Goal: Task Accomplishment & Management: Use online tool/utility

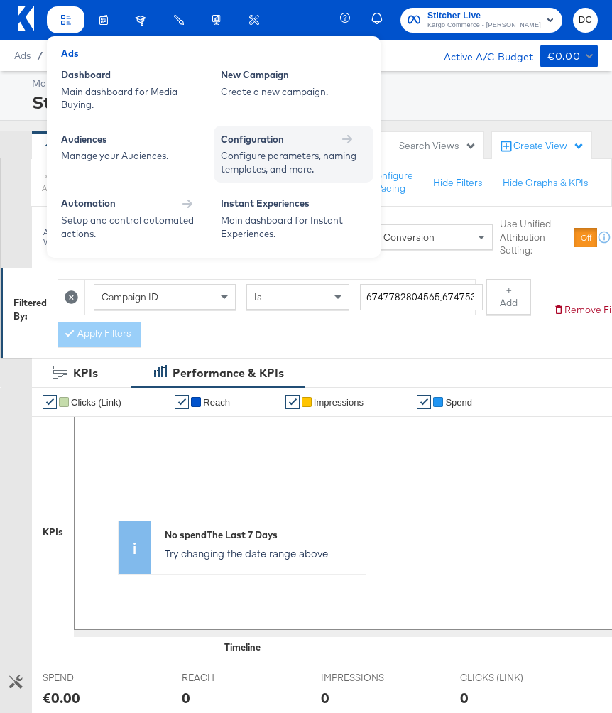
click at [262, 168] on div "Configure parameters, naming templates, and more." at bounding box center [292, 162] width 142 height 26
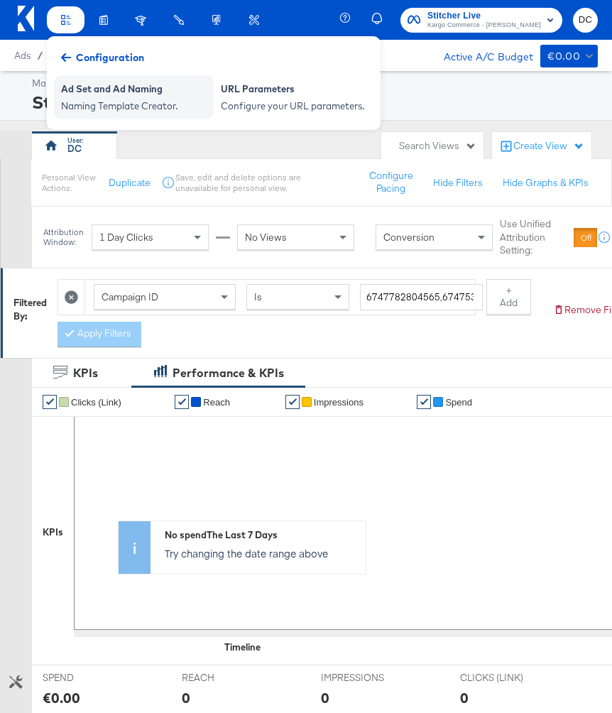
click at [116, 103] on div "Naming Template Creator." at bounding box center [134, 105] width 146 height 13
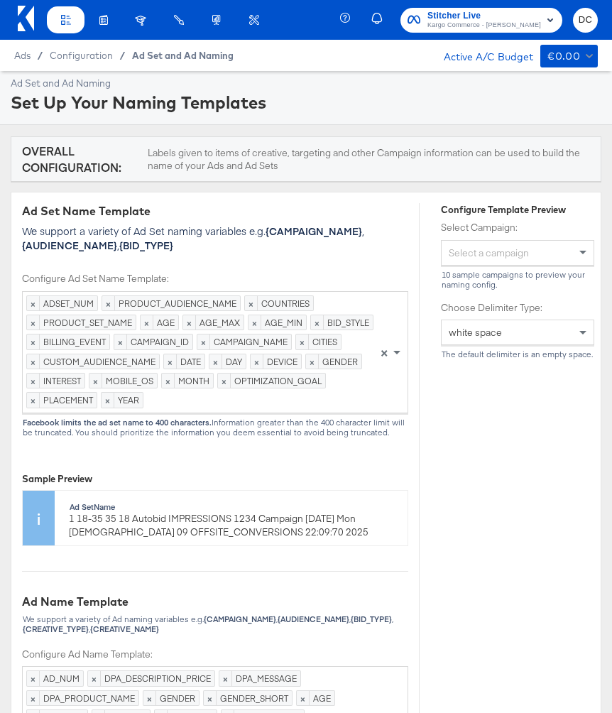
click at [143, 55] on span "Ad Set and Ad Naming" at bounding box center [183, 55] width 102 height 11
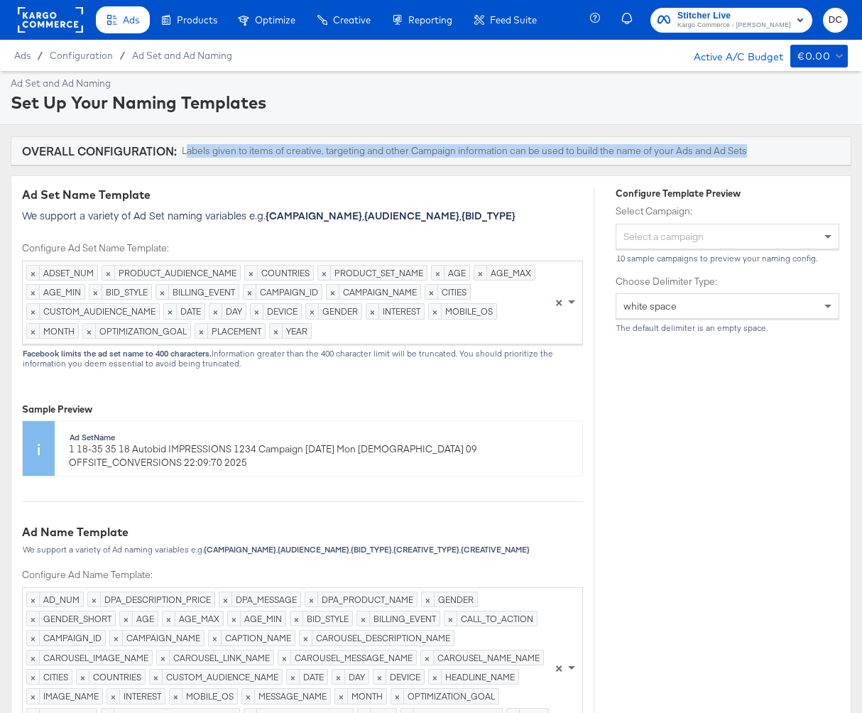
drag, startPoint x: 183, startPoint y: 152, endPoint x: 788, endPoint y: 148, distance: 604.3
click at [611, 148] on div "Overall Configuration: Labels given to items of creative, targeting and other C…" at bounding box center [431, 151] width 818 height 16
copy div "[PERSON_NAME] given to items of creative, targeting and other Campaign informat…"
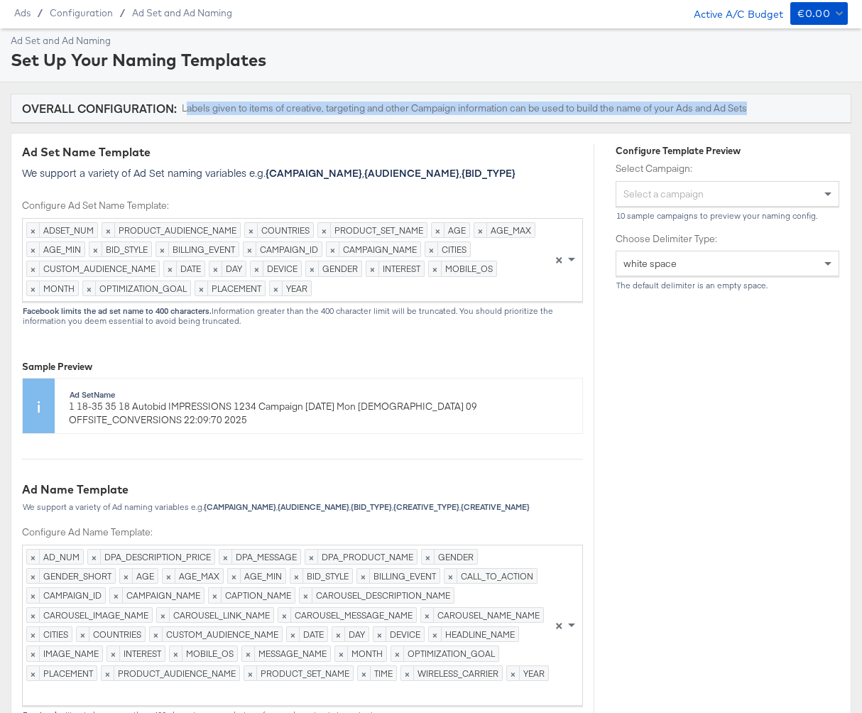
scroll to position [31, 0]
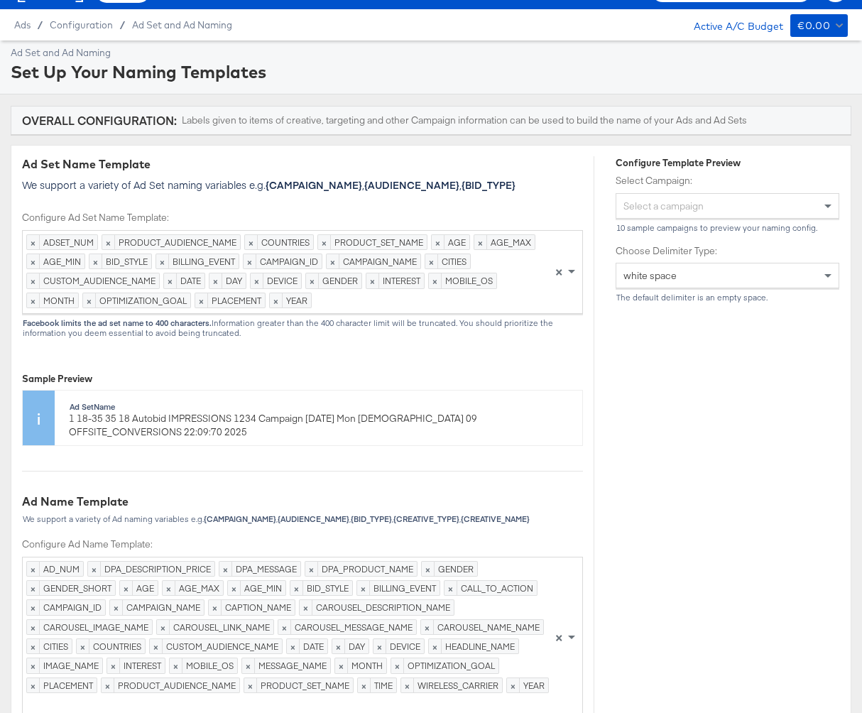
click at [611, 327] on div "Configure Template Preview Select Campaign: Select a campaign 10 sample campaig…" at bounding box center [708, 518] width 229 height 724
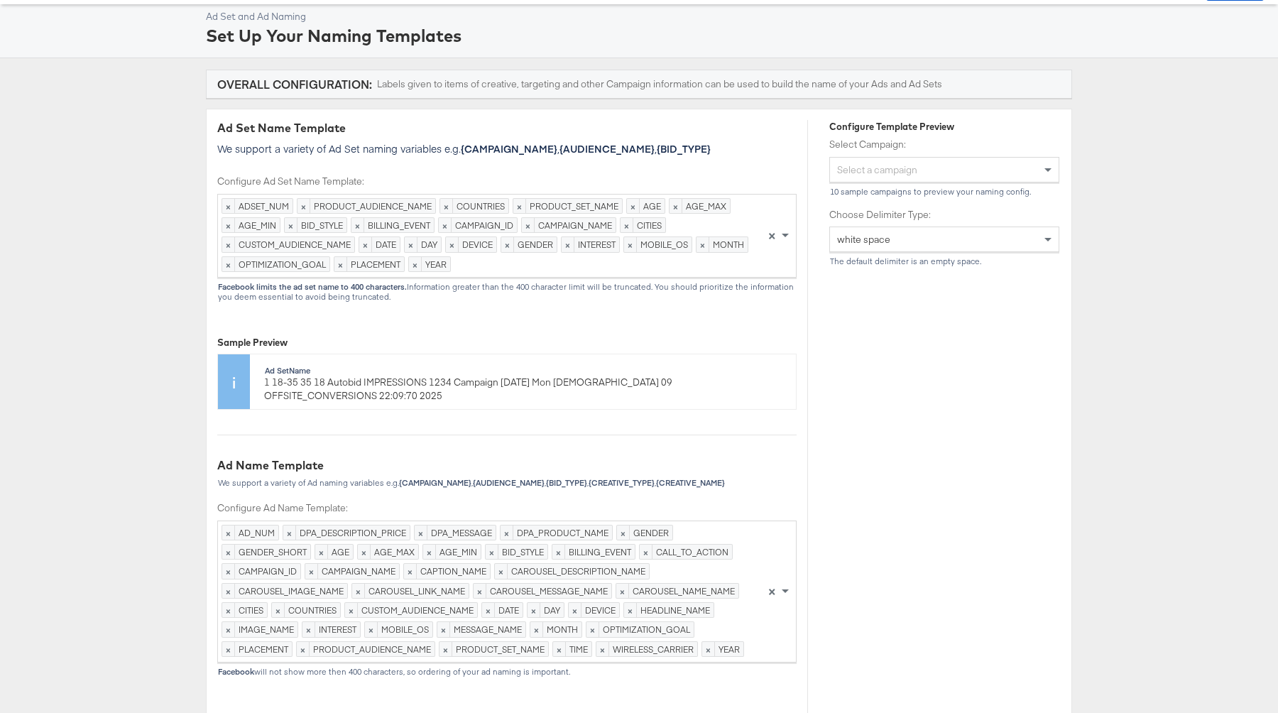
scroll to position [0, 0]
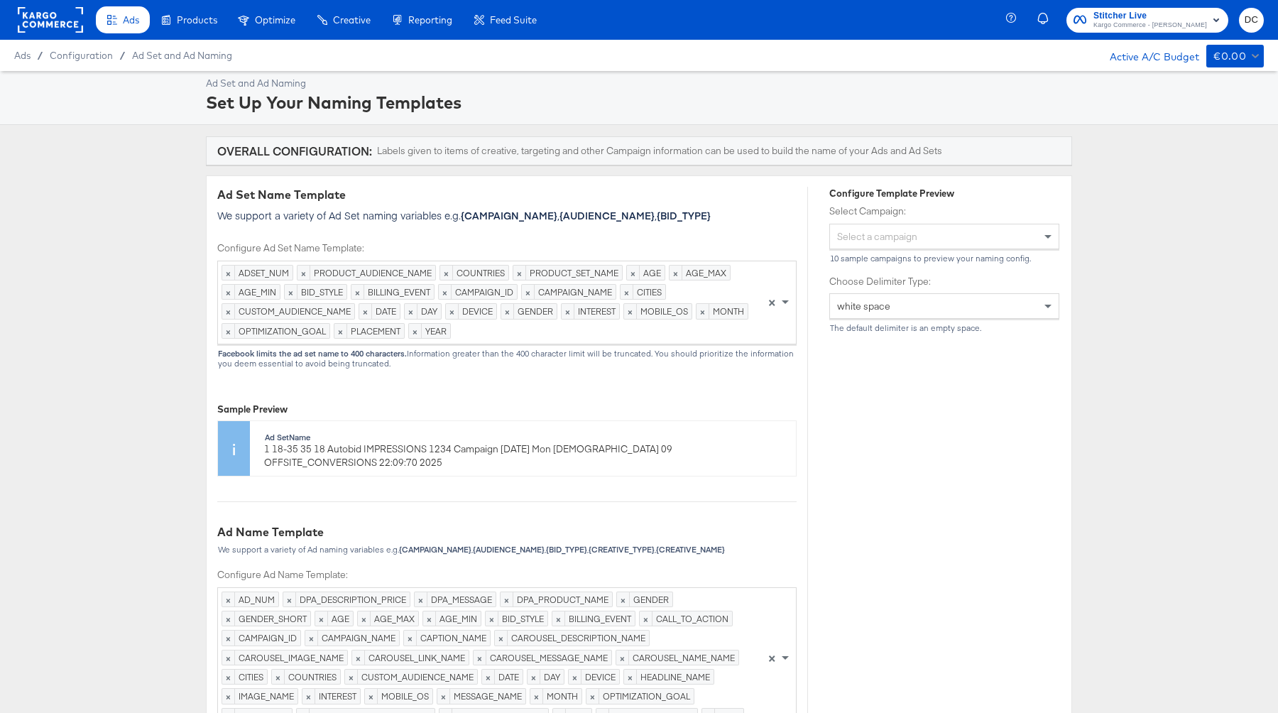
click at [303, 442] on div "1 18-35 35 18 Autobid IMPRESSIONS 1234 Campaign [DATE] Mon [DEMOGRAPHIC_DATA] 0…" at bounding box center [495, 455] width 462 height 26
copy div "Ad Set Name"
click at [296, 441] on strong "Ad Set Name" at bounding box center [287, 437] width 45 height 11
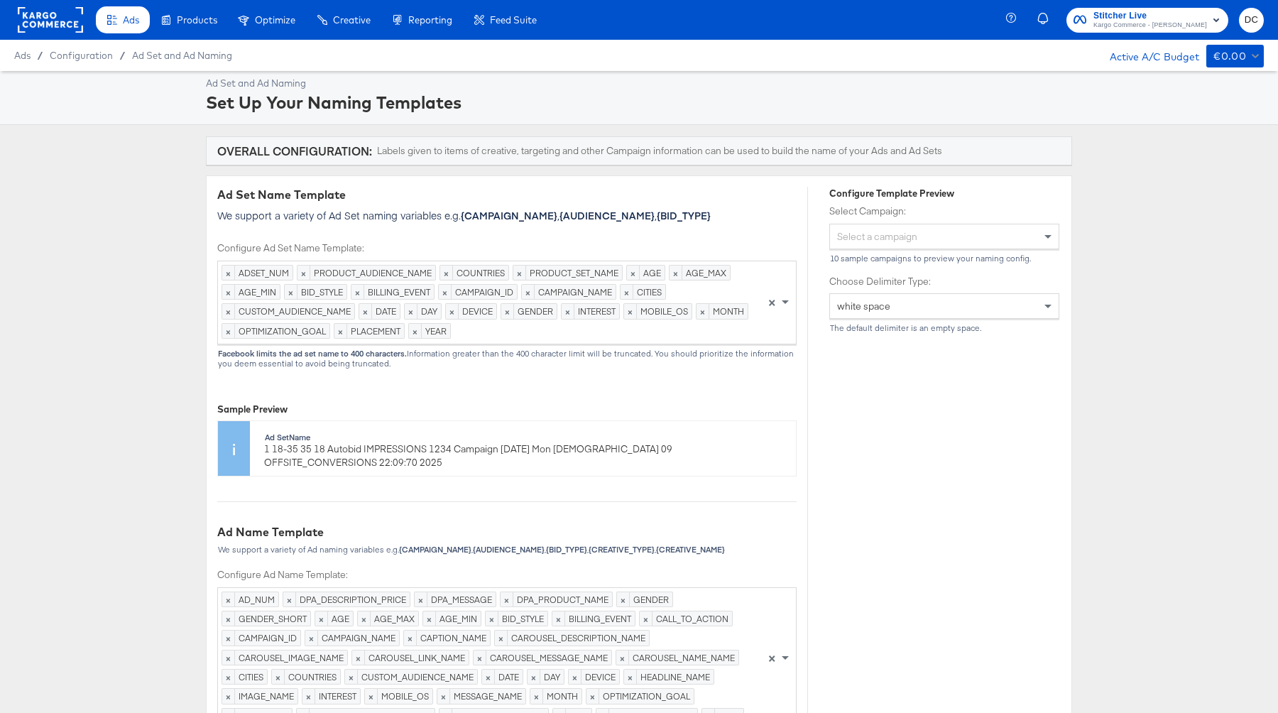
click at [296, 441] on strong "Ad Set Name" at bounding box center [287, 437] width 45 height 11
copy strong "Ad Set Name"
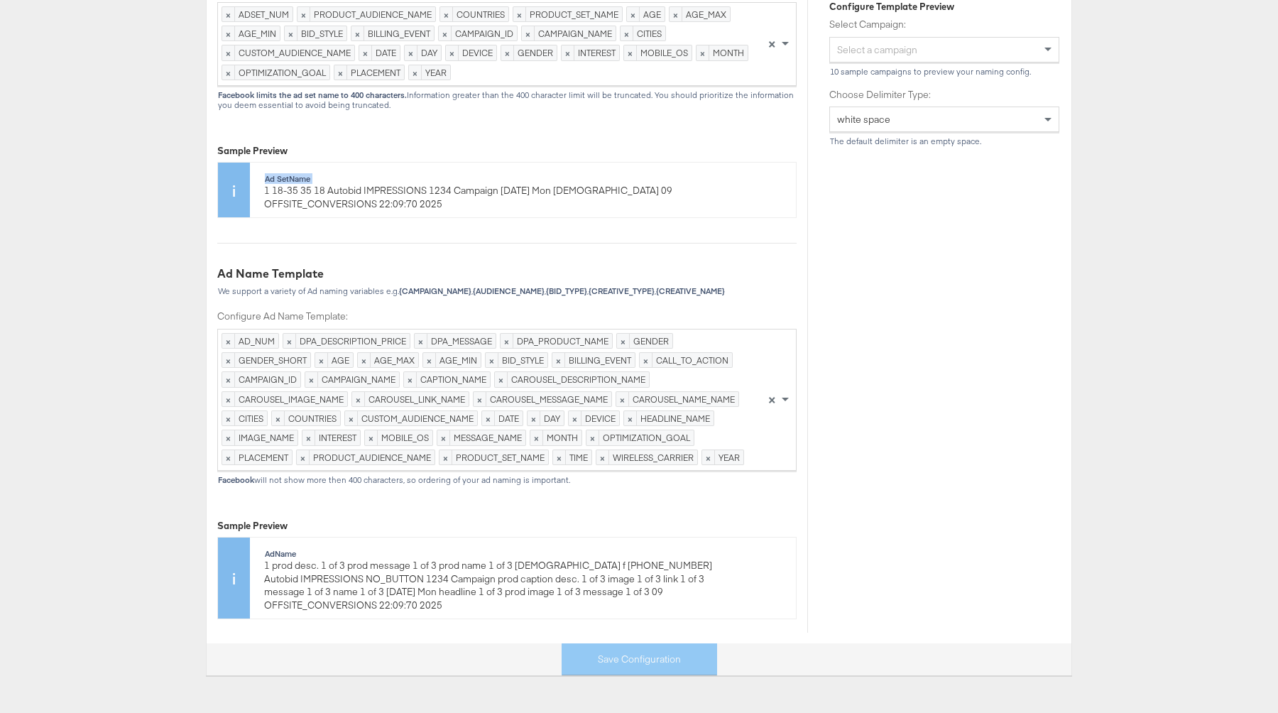
scroll to position [286, 0]
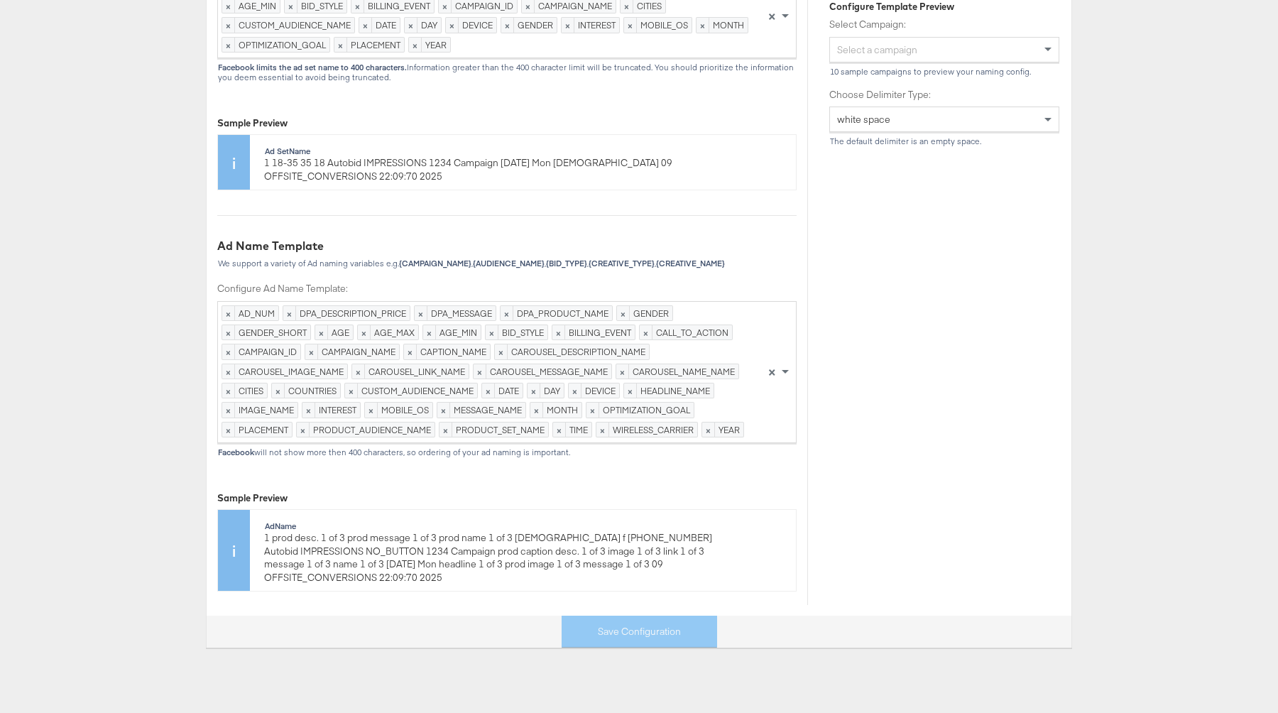
click at [336, 567] on div "1 prod desc. 1 of 3 prod message 1 of 3 prod name 1 of 3 [DEMOGRAPHIC_DATA] f […" at bounding box center [495, 557] width 462 height 53
copy div "Ad Name"
